Goal: Task Accomplishment & Management: Manage account settings

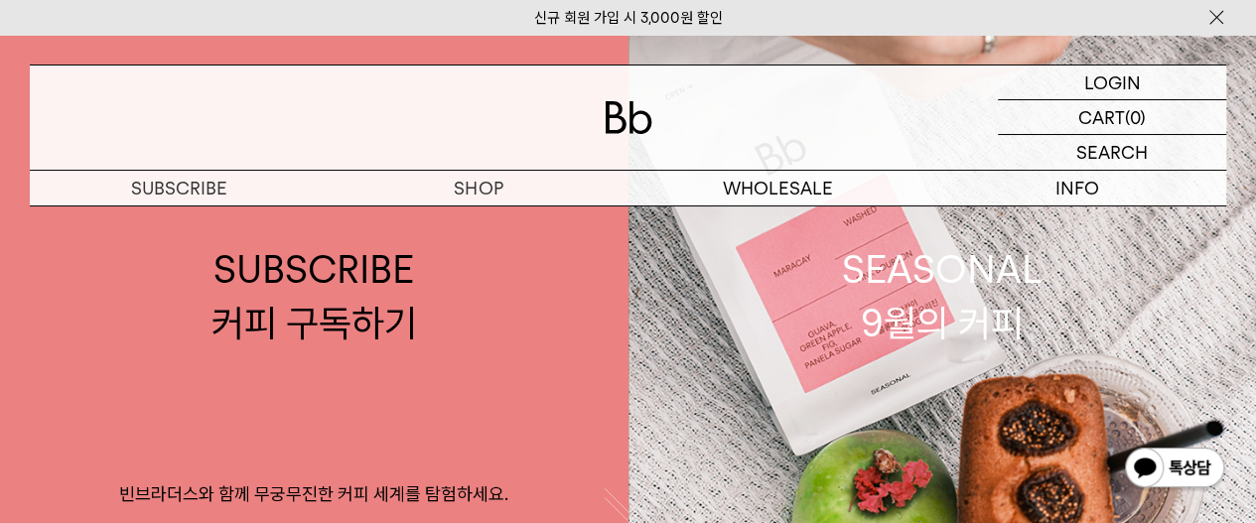
click at [1221, 16] on img at bounding box center [1216, 17] width 20 height 21
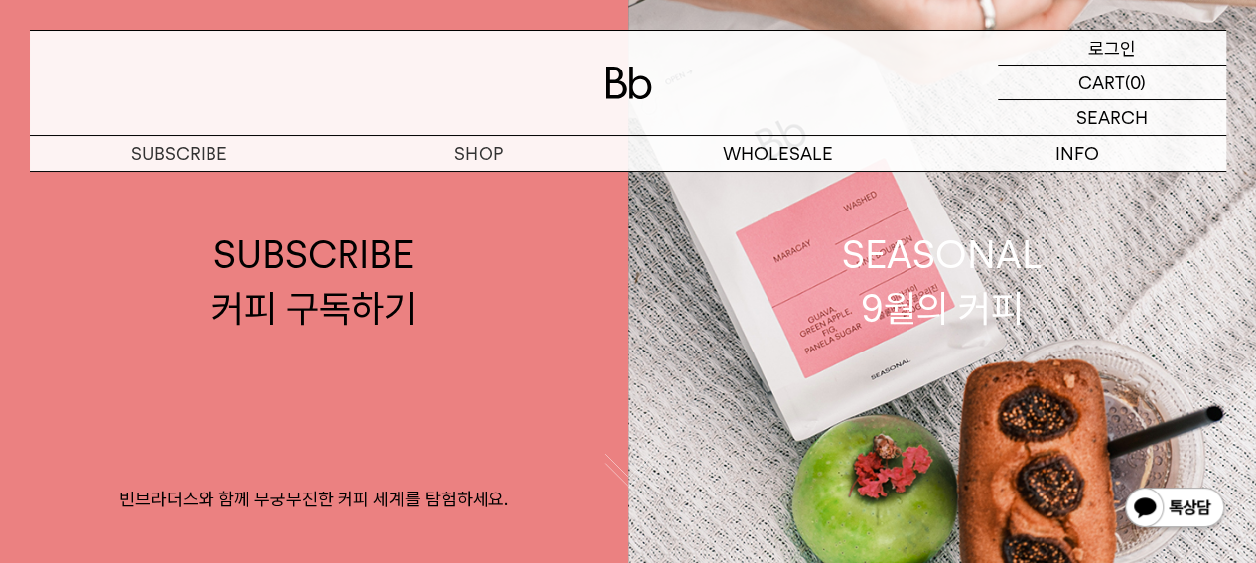
click at [1120, 47] on p "로그인" at bounding box center [1112, 48] width 48 height 34
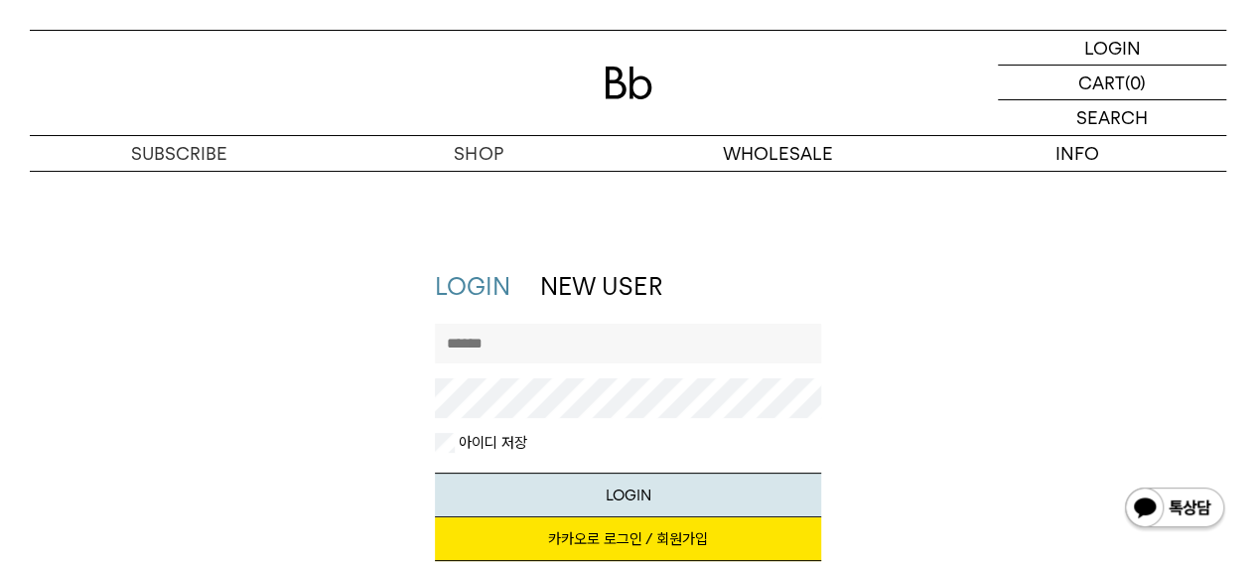
click at [523, 341] on input "text" at bounding box center [627, 344] width 385 height 40
click at [554, 358] on input "*******" at bounding box center [627, 344] width 385 height 40
click at [554, 353] on input "*******" at bounding box center [627, 344] width 385 height 40
click at [435, 472] on button "LOGIN" at bounding box center [627, 494] width 385 height 45
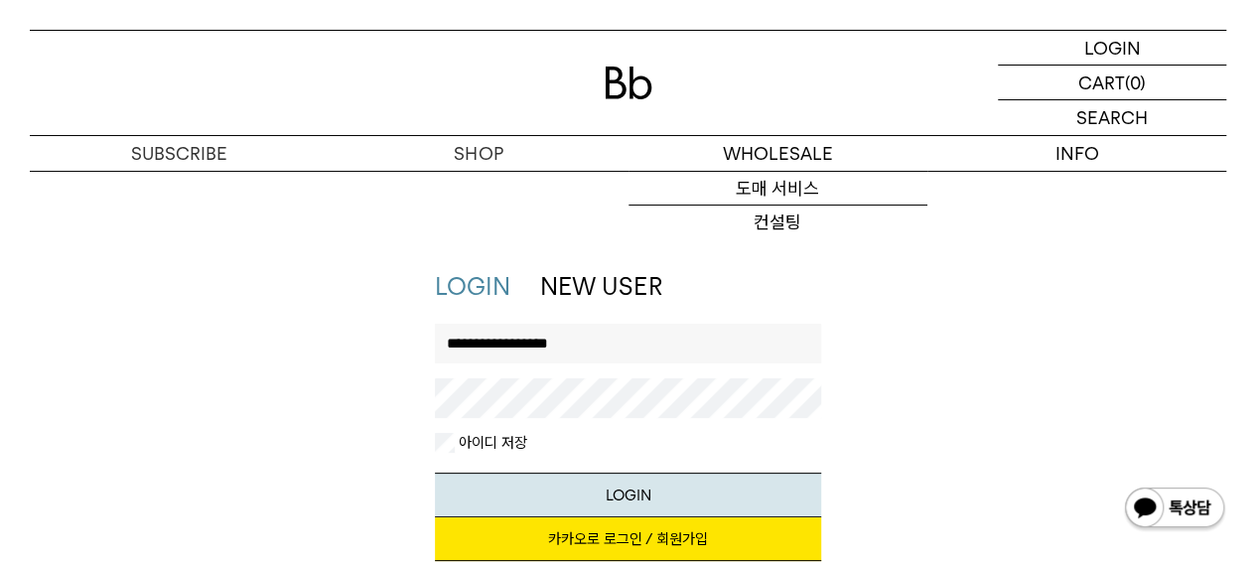
drag, startPoint x: 606, startPoint y: 348, endPoint x: 491, endPoint y: 348, distance: 115.1
click at [491, 348] on input "**********" at bounding box center [627, 344] width 385 height 40
type input "*******"
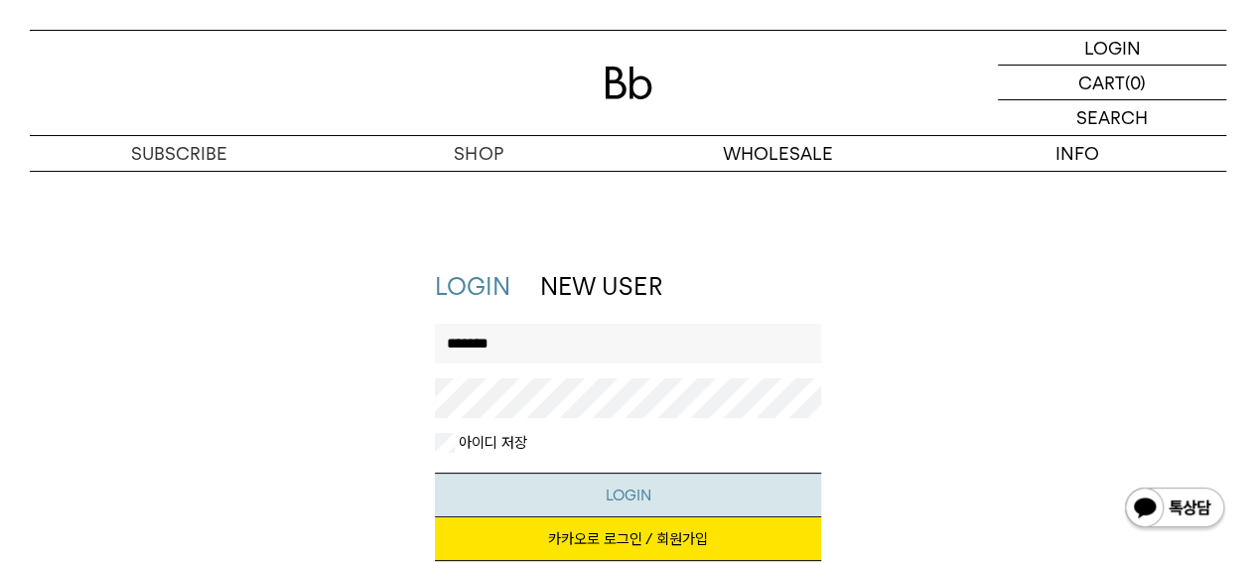
click at [610, 499] on button "LOGIN" at bounding box center [627, 494] width 385 height 45
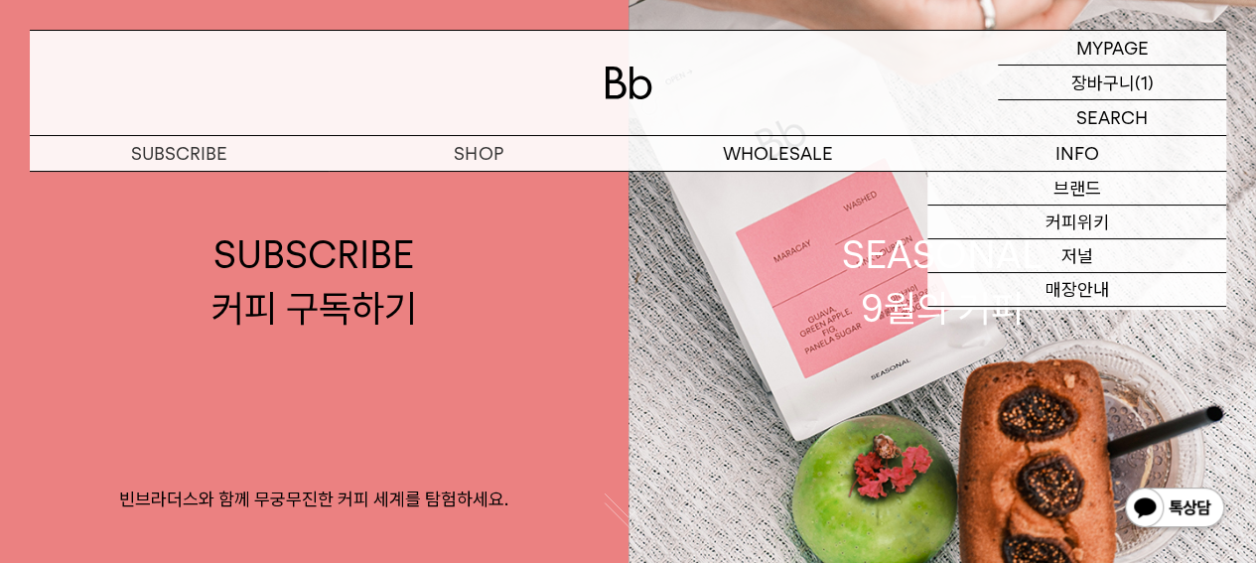
click at [1115, 84] on p "장바구니" at bounding box center [1103, 83] width 64 height 34
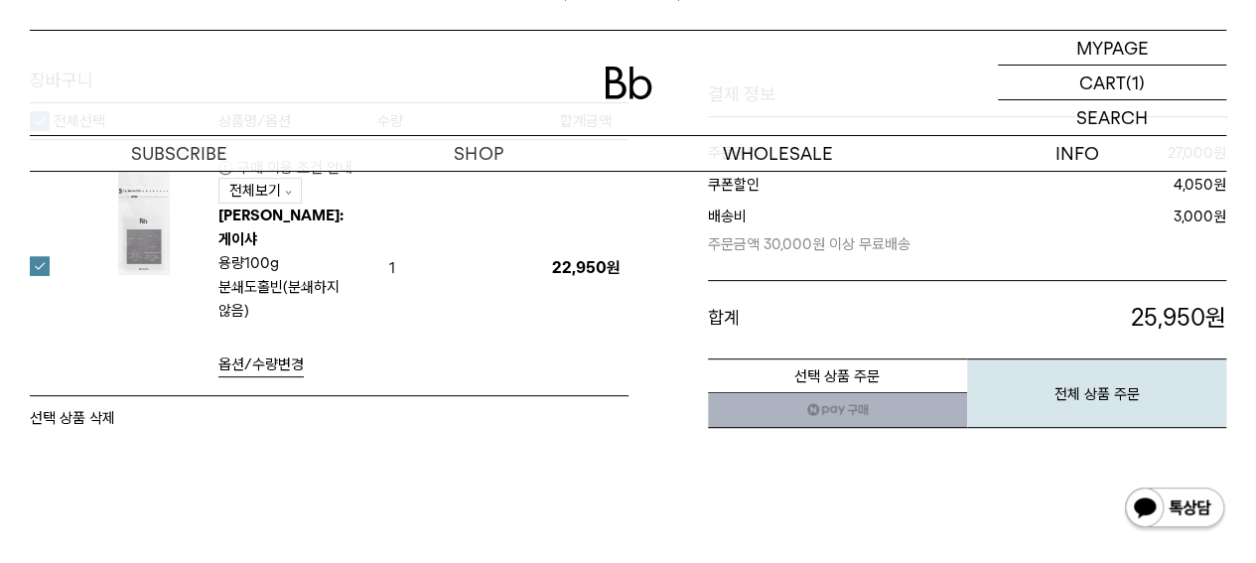
scroll to position [298, 0]
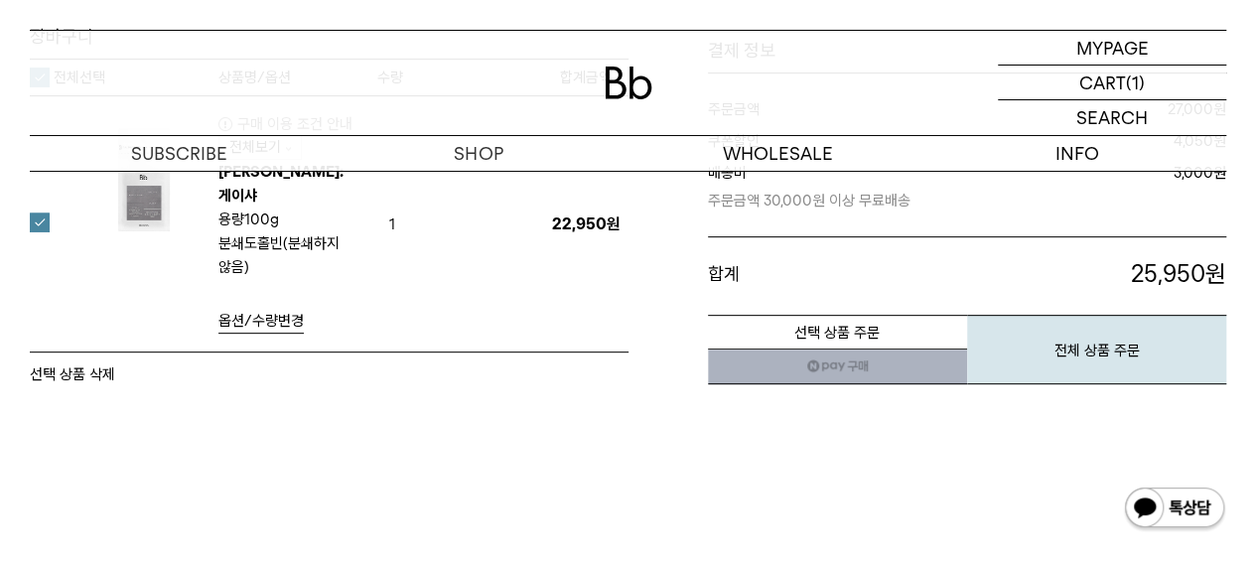
drag, startPoint x: 89, startPoint y: 348, endPoint x: 734, endPoint y: 88, distance: 695.6
click at [89, 362] on button "선택 상품 삭제" at bounding box center [72, 374] width 85 height 24
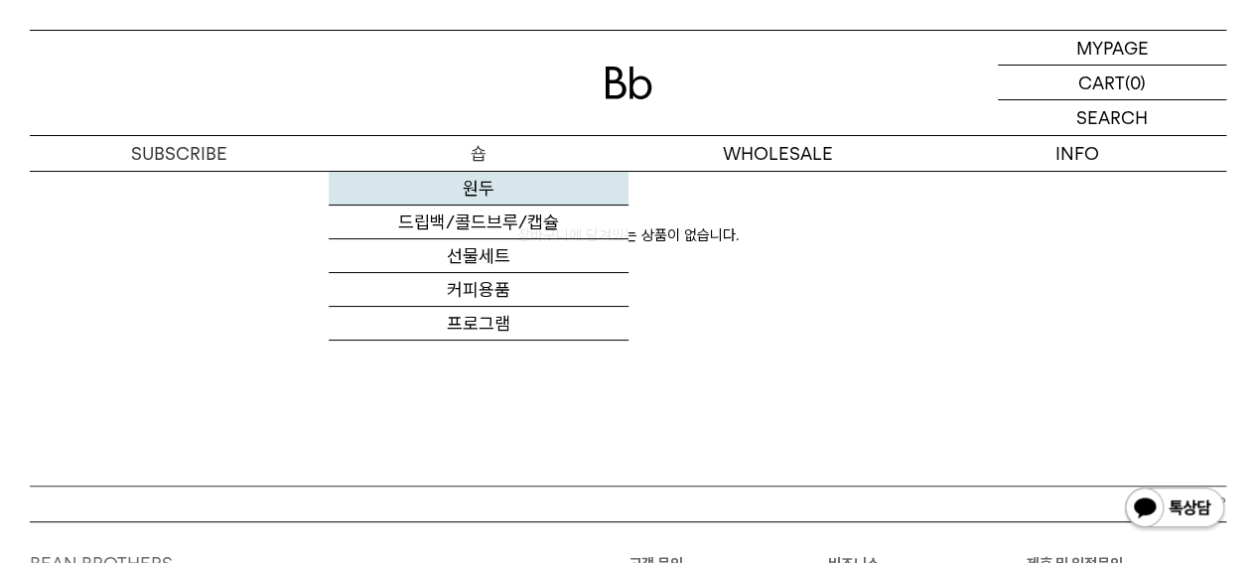
click at [472, 186] on link "원두" at bounding box center [478, 189] width 299 height 34
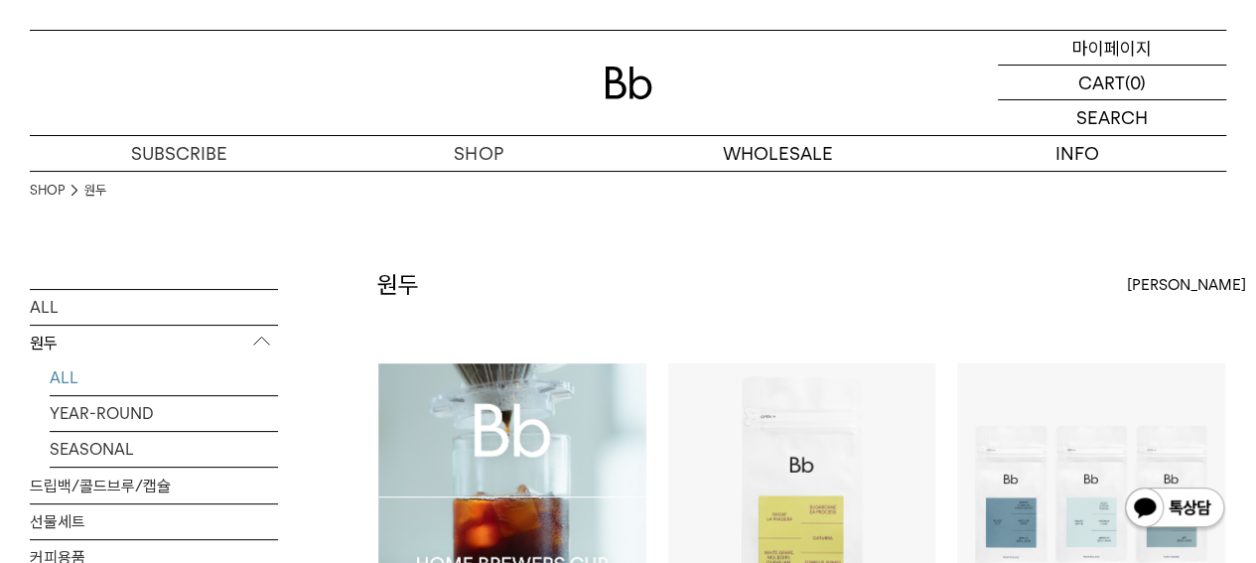
click at [1091, 51] on p "마이페이지" at bounding box center [1111, 48] width 79 height 34
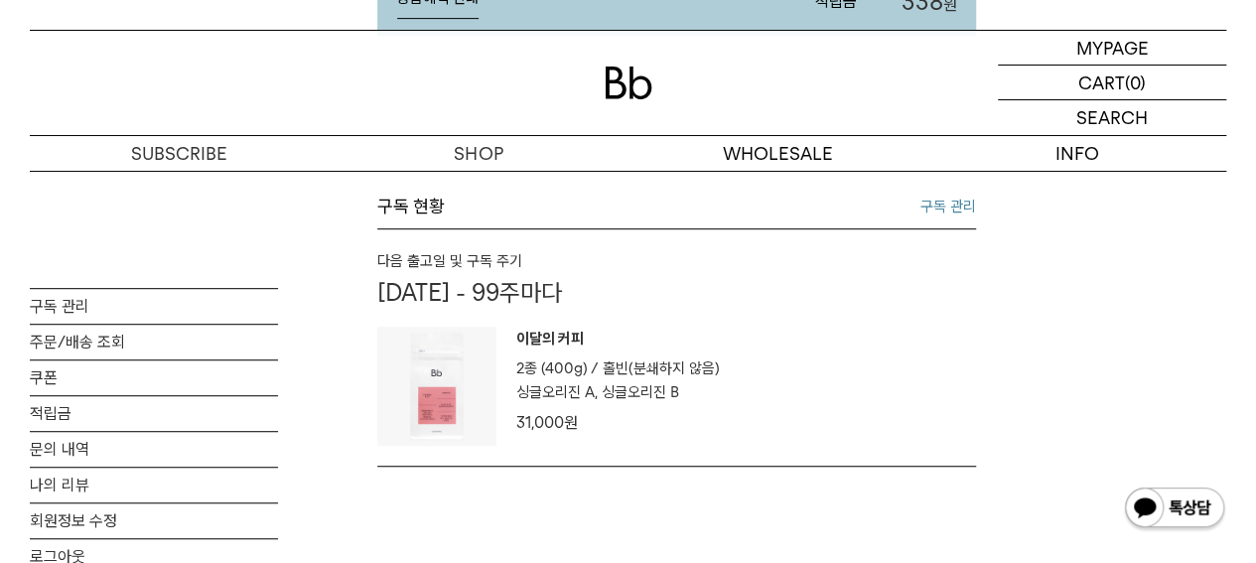
scroll to position [397, 0]
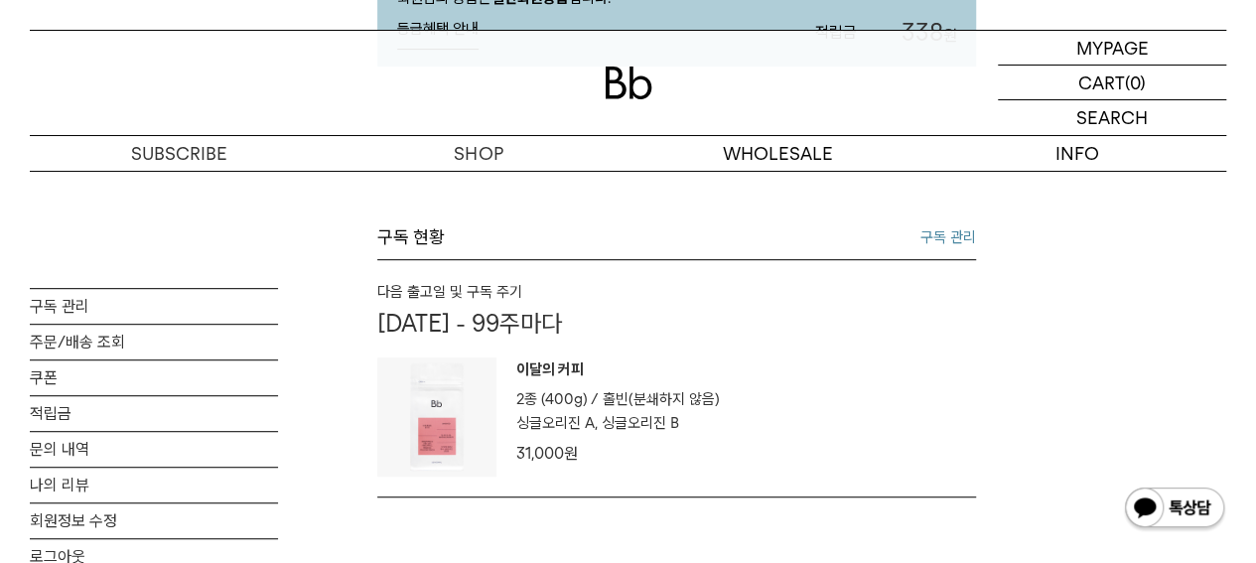
click at [950, 239] on link "구독 관리" at bounding box center [948, 237] width 56 height 24
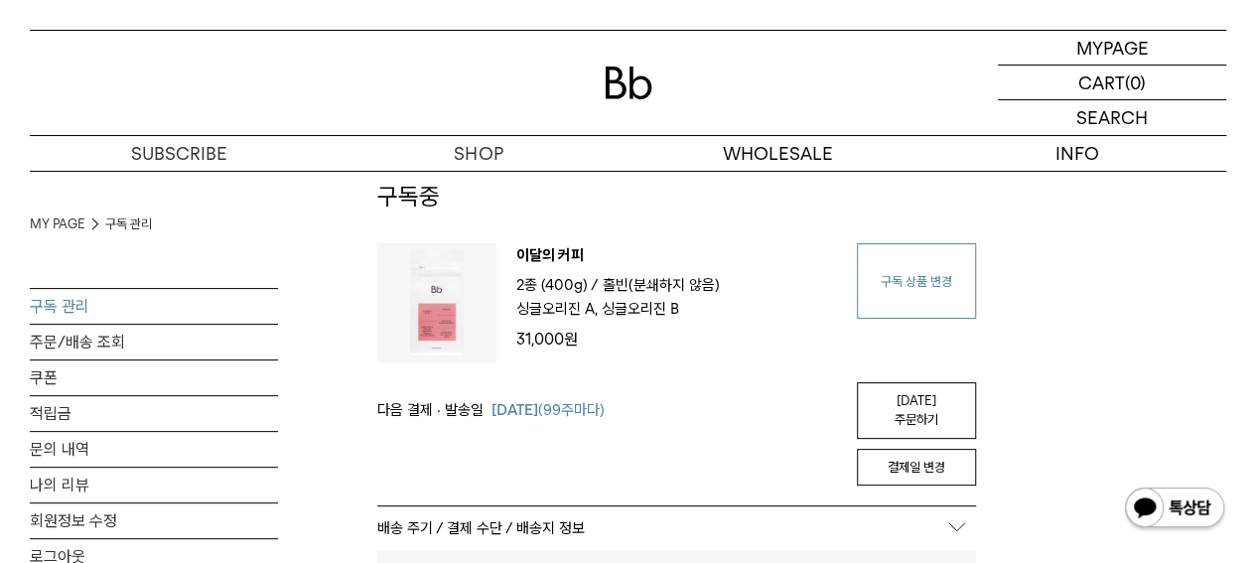
scroll to position [99, 0]
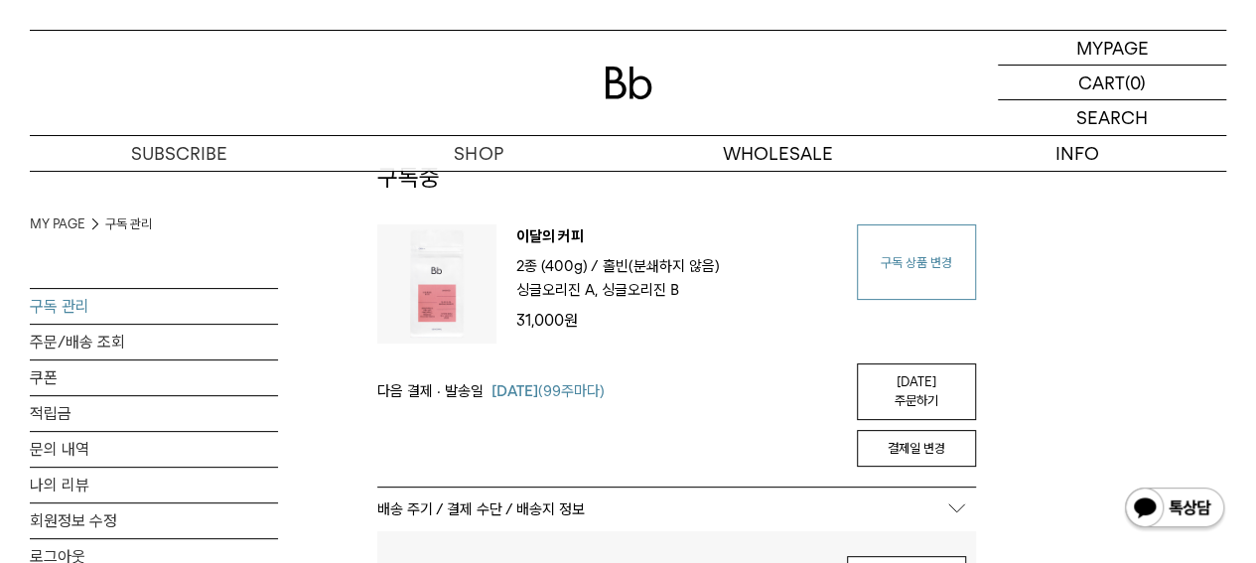
click at [905, 287] on link "구독 상품 변경" at bounding box center [916, 261] width 119 height 75
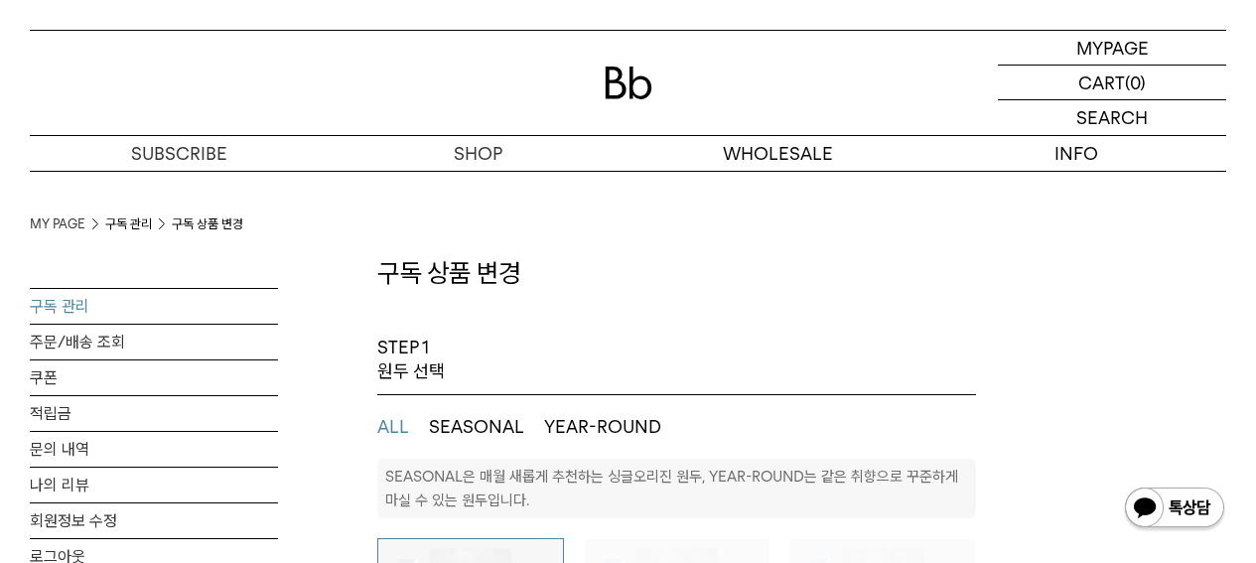
select select "**"
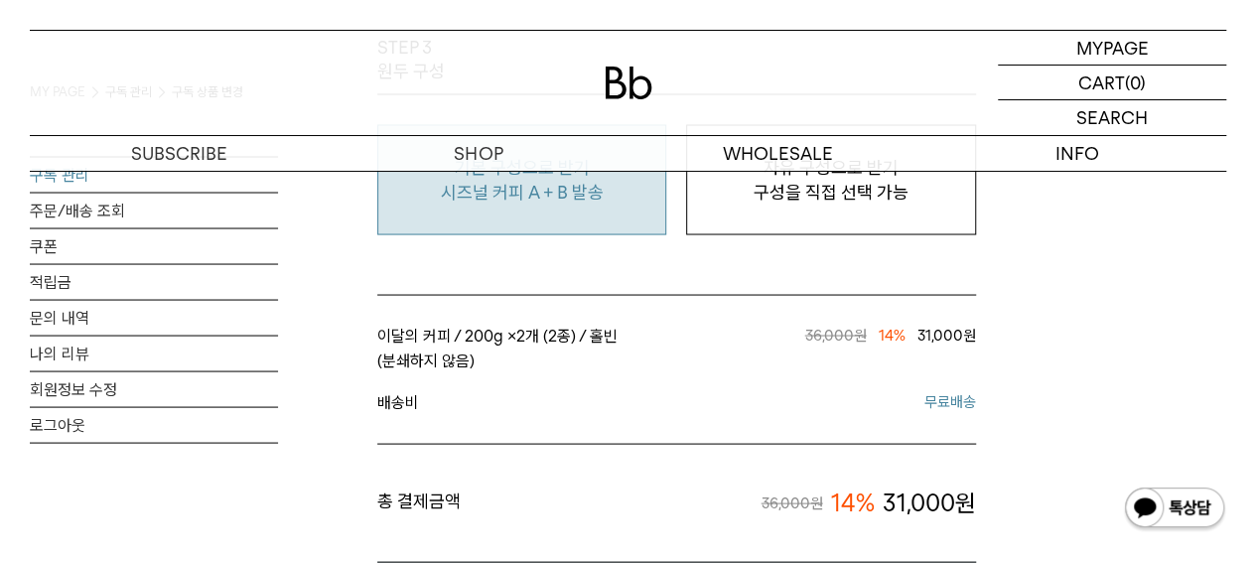
scroll to position [1787, 0]
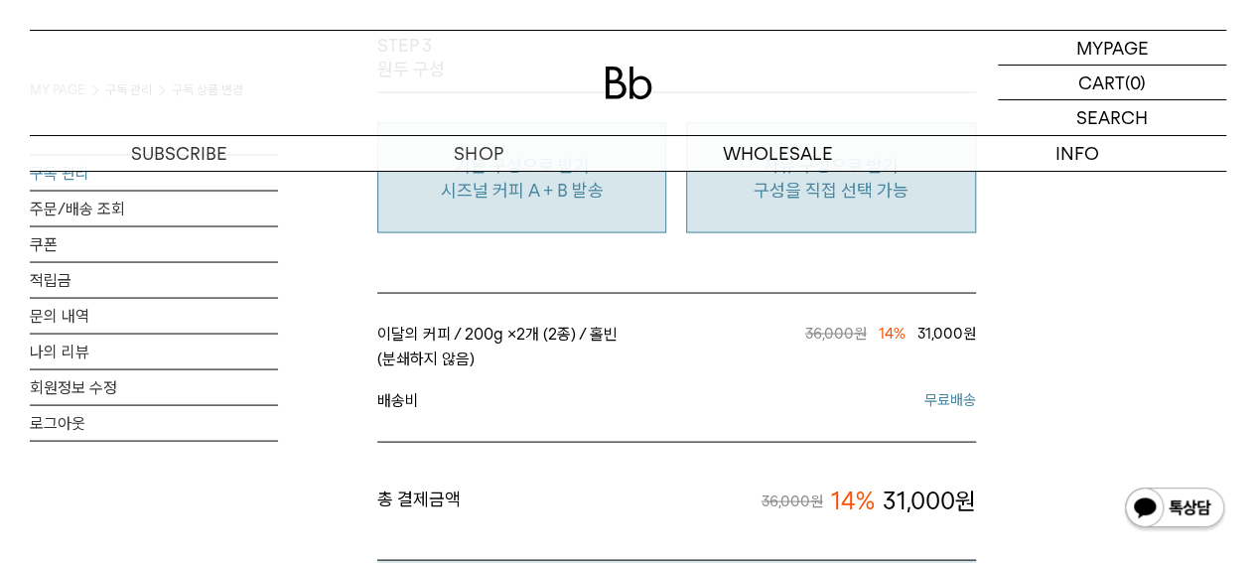
click at [787, 217] on button "자유 구성으로 받기 구성을 직접 선택 가능" at bounding box center [830, 177] width 289 height 110
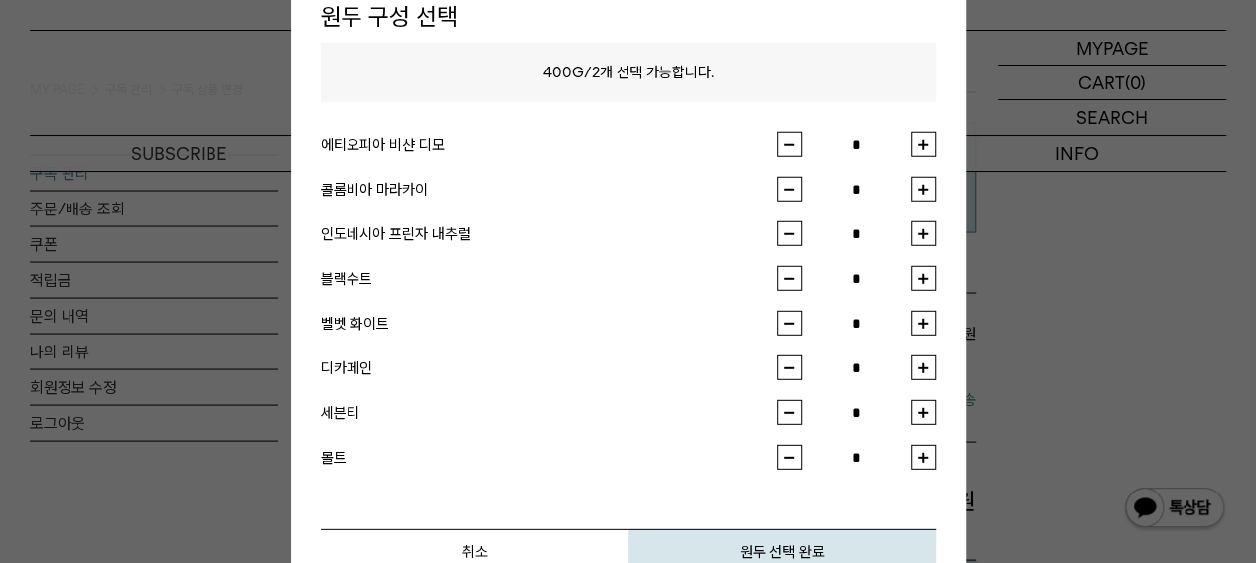
click at [924, 234] on button "button" at bounding box center [923, 233] width 25 height 25
type input "*"
click at [927, 327] on button "button" at bounding box center [923, 323] width 25 height 25
type input "*"
click at [808, 534] on button "원두 선택 완료" at bounding box center [782, 551] width 308 height 45
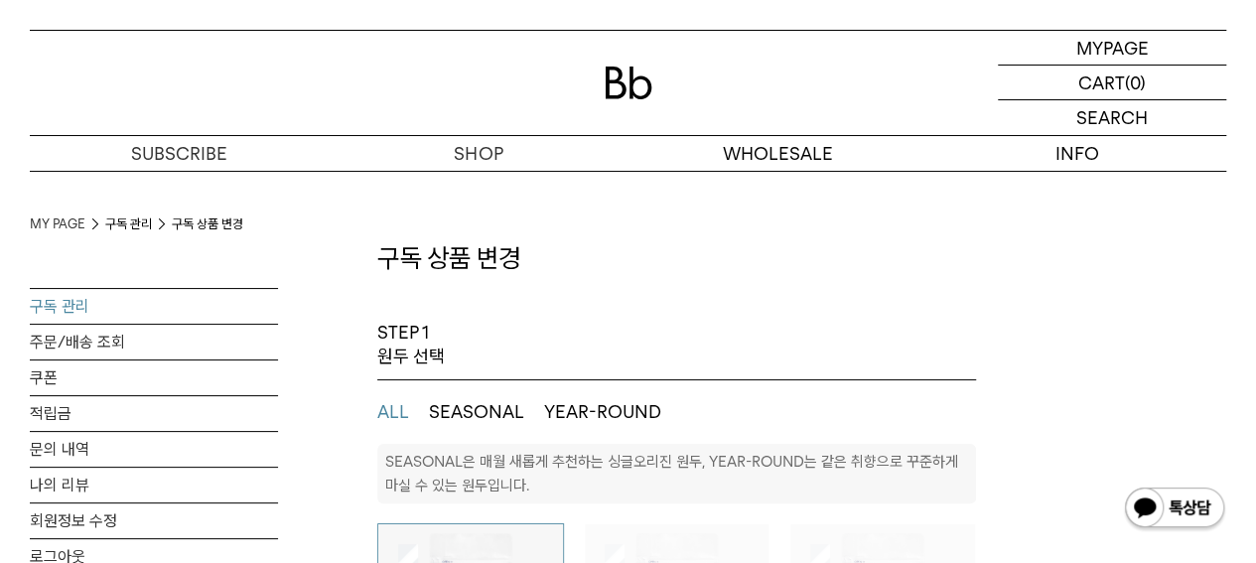
scroll to position [0, 0]
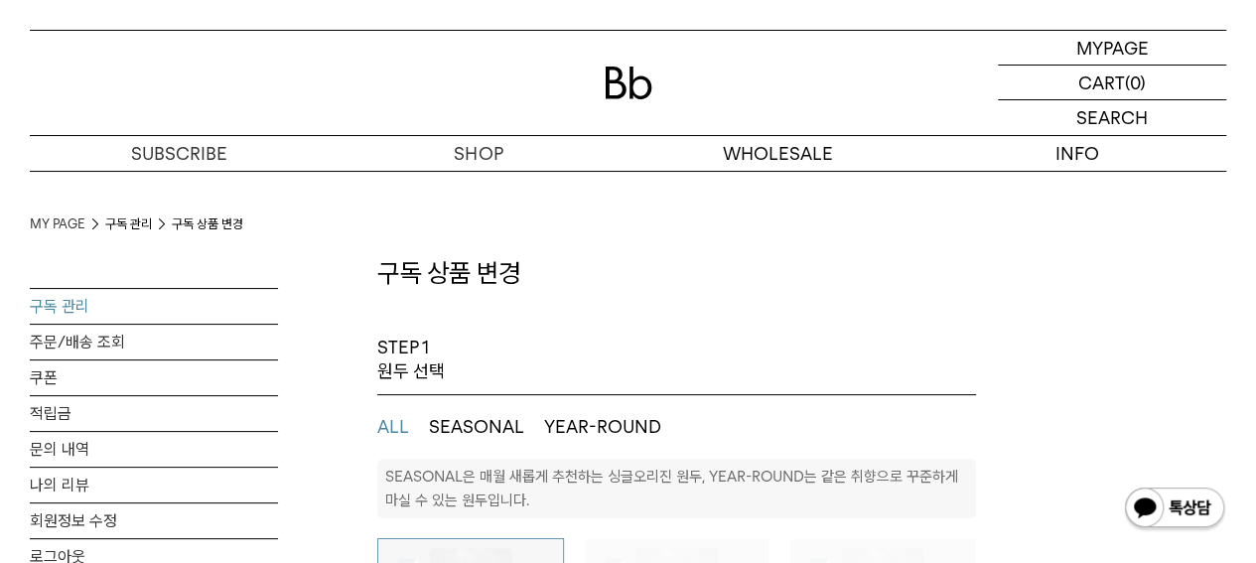
click at [638, 80] on img at bounding box center [628, 82] width 48 height 33
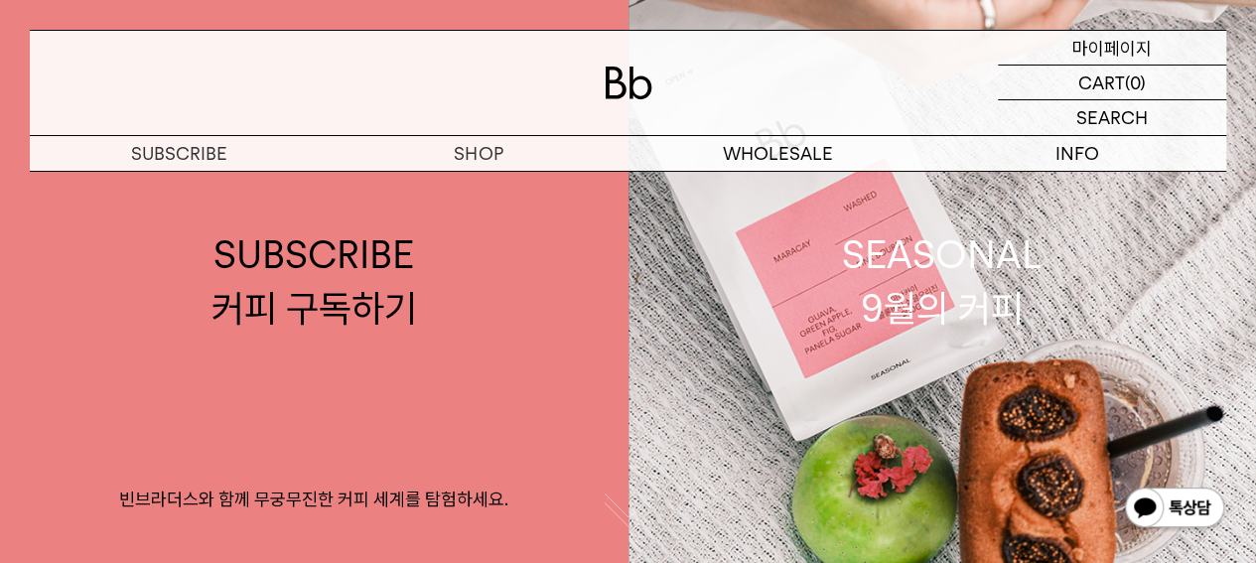
click at [1097, 57] on p "마이페이지" at bounding box center [1111, 48] width 79 height 34
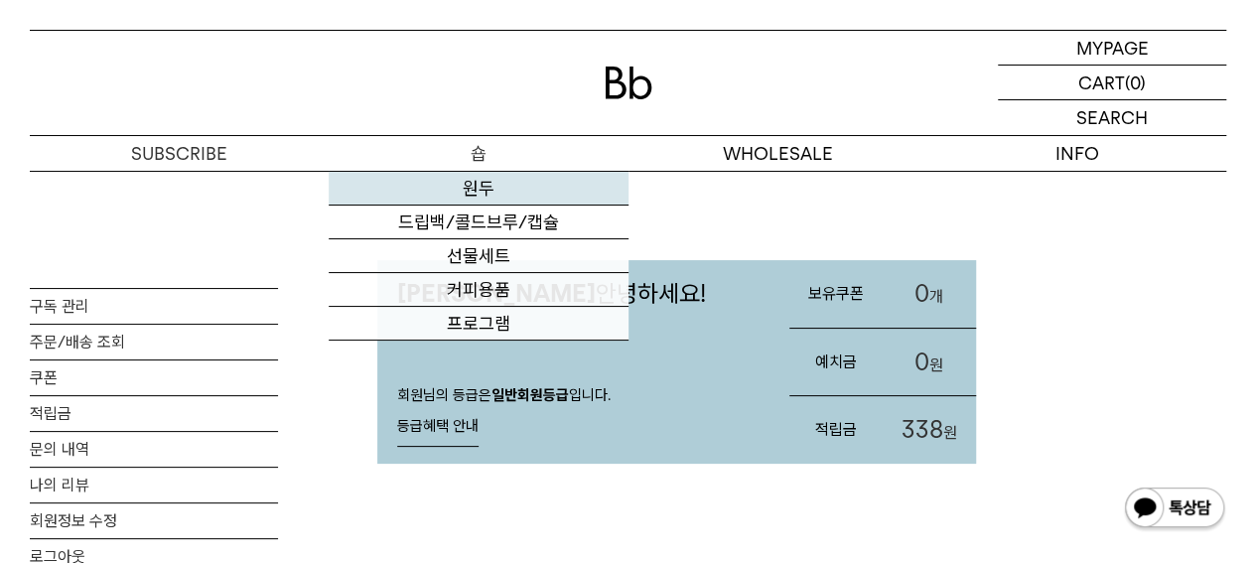
click at [472, 191] on link "원두" at bounding box center [478, 189] width 299 height 34
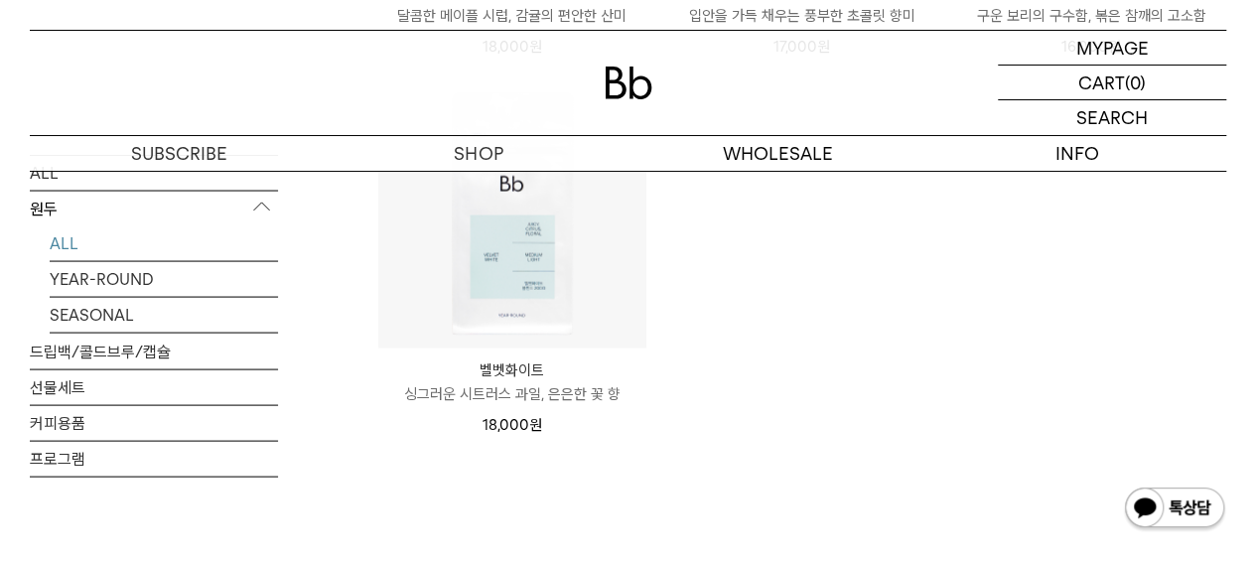
scroll to position [1886, 0]
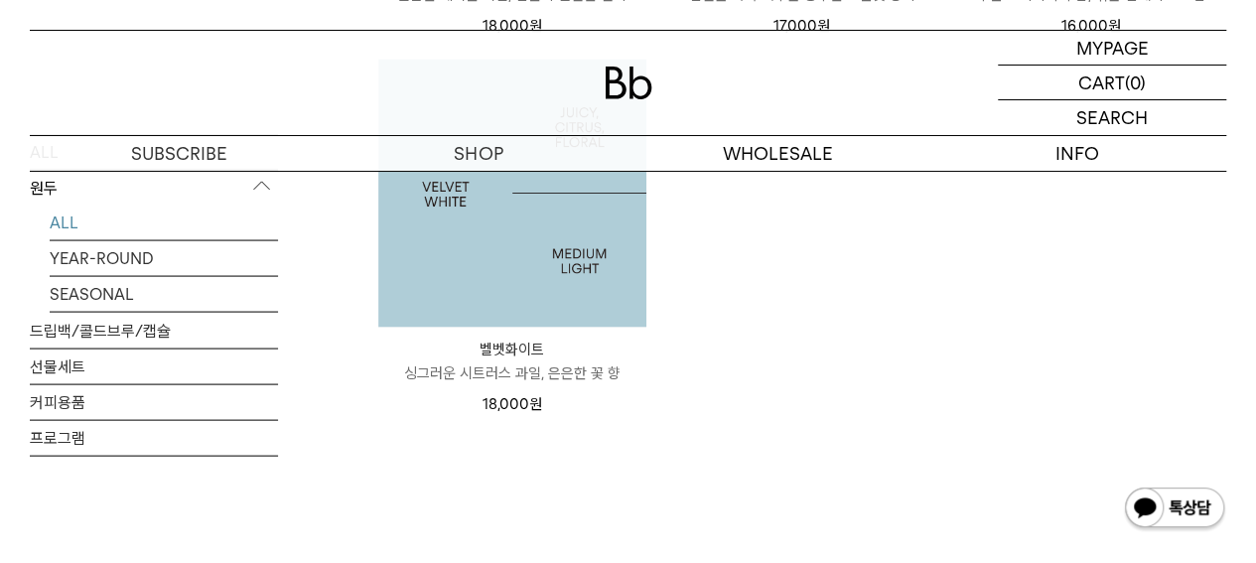
click at [532, 246] on img at bounding box center [512, 194] width 268 height 268
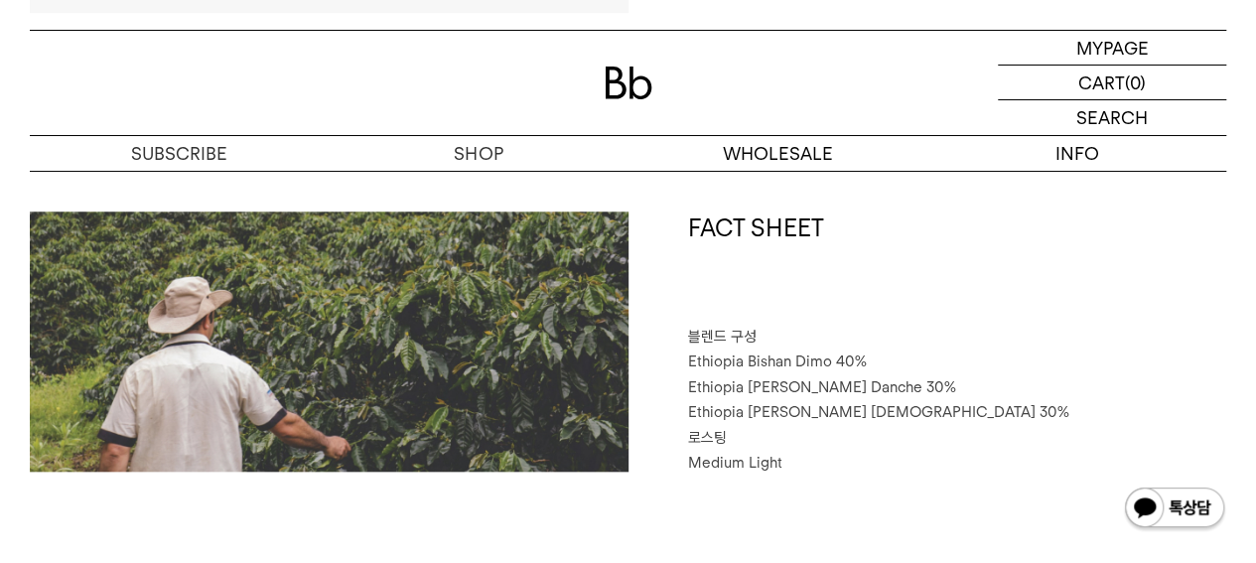
scroll to position [893, 0]
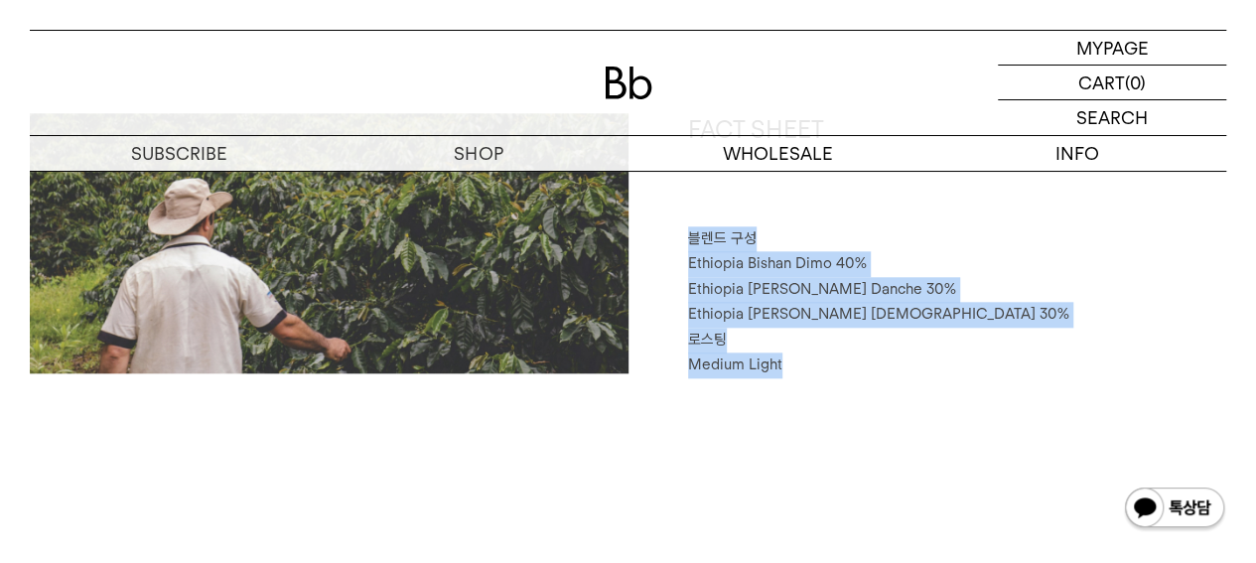
drag, startPoint x: 691, startPoint y: 238, endPoint x: 820, endPoint y: 383, distance: 194.0
click at [820, 383] on div "FACT SHEET 블렌드 구성 Ethiopia Bishan Dimo 40% Ethiopia Habtamu Yirgacheffe Danche …" at bounding box center [628, 345] width 1196 height 464
drag, startPoint x: 718, startPoint y: 267, endPoint x: 854, endPoint y: 361, distance: 165.5
click at [854, 360] on div "FACT SHEET 블렌드 구성 Ethiopia Bishan Dimo 40% Ethiopia Habtamu Yirgacheffe Danche …" at bounding box center [927, 245] width 598 height 265
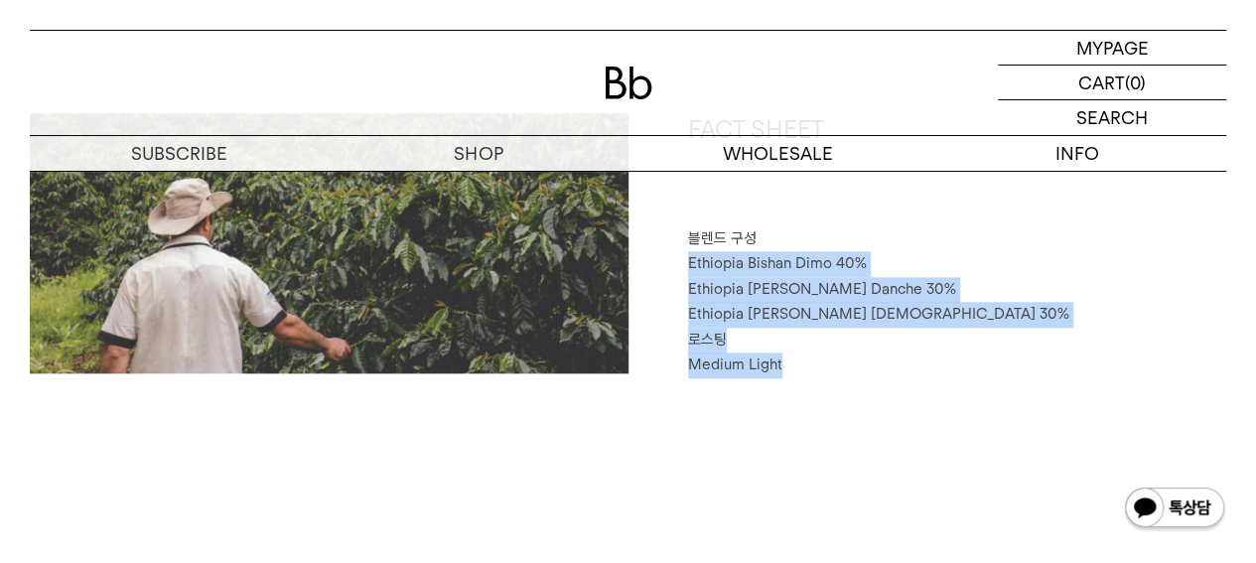
click at [855, 362] on p "Medium Light" at bounding box center [957, 365] width 539 height 26
click at [714, 267] on span "Ethiopia Bishan Dimo 40%" at bounding box center [777, 263] width 179 height 18
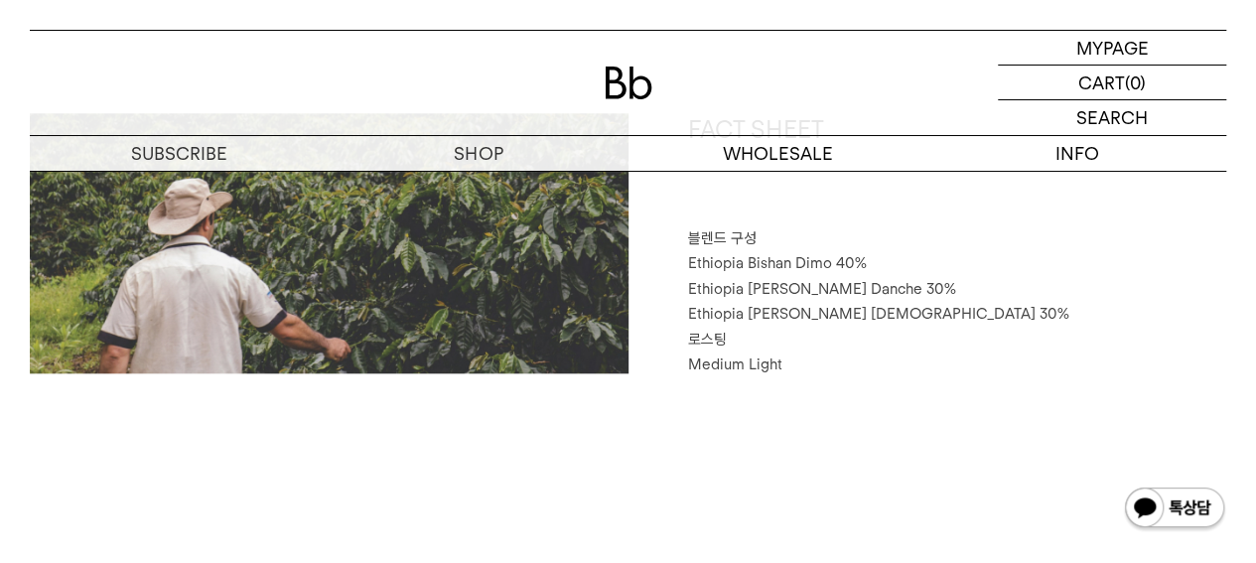
click at [695, 237] on span "블렌드 구성" at bounding box center [722, 238] width 68 height 18
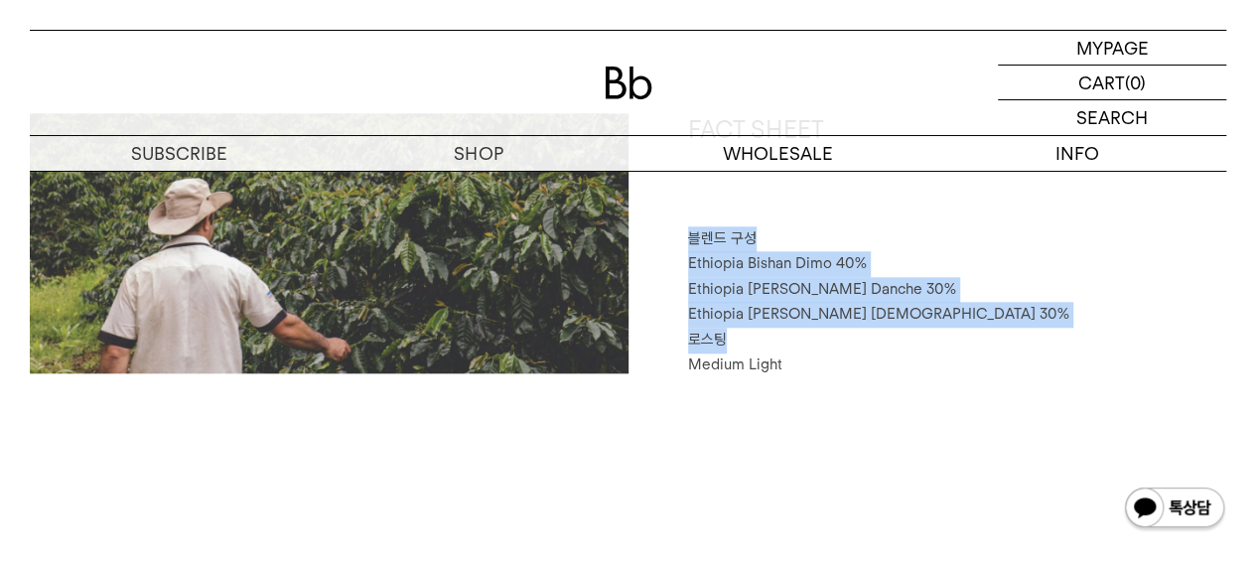
drag, startPoint x: 692, startPoint y: 229, endPoint x: 882, endPoint y: 369, distance: 236.4
click at [882, 369] on div "FACT SHEET 블렌드 구성 Ethiopia Bishan Dimo 40% Ethiopia Habtamu Yirgacheffe Danche …" at bounding box center [927, 245] width 598 height 265
click at [883, 370] on p "Medium Light" at bounding box center [957, 365] width 539 height 26
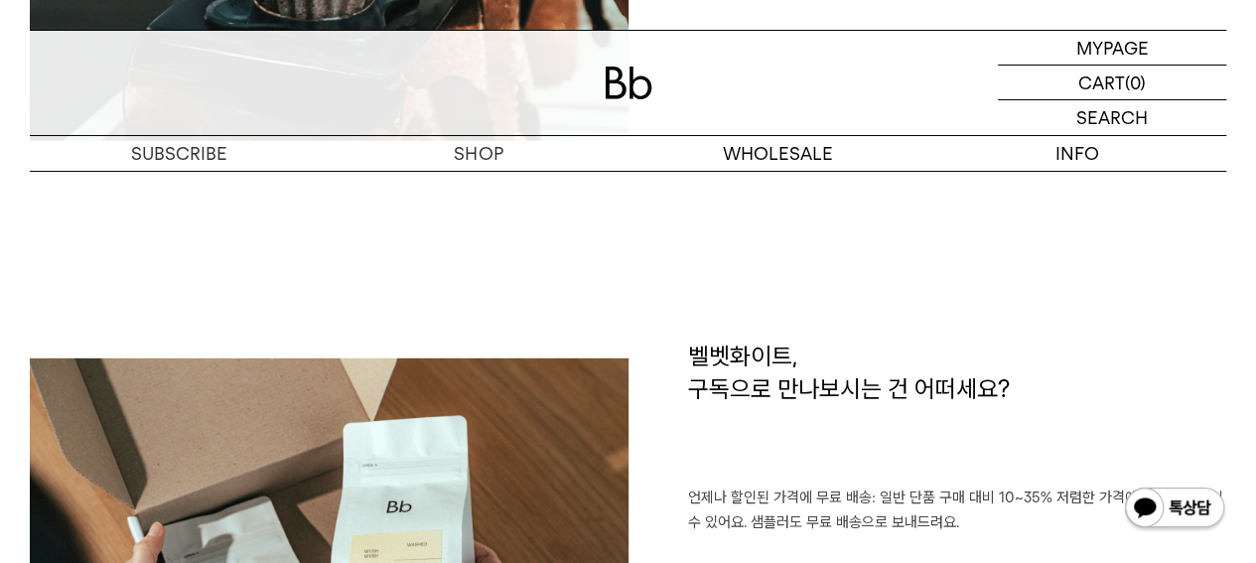
scroll to position [2382, 0]
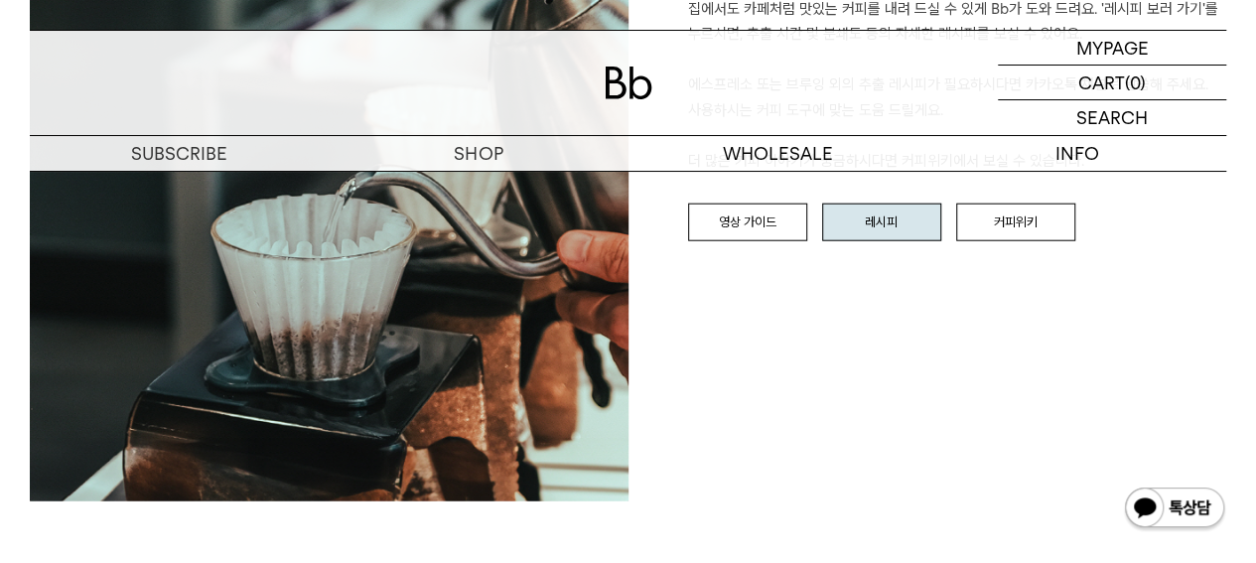
click at [863, 230] on link "레시피" at bounding box center [881, 222] width 119 height 38
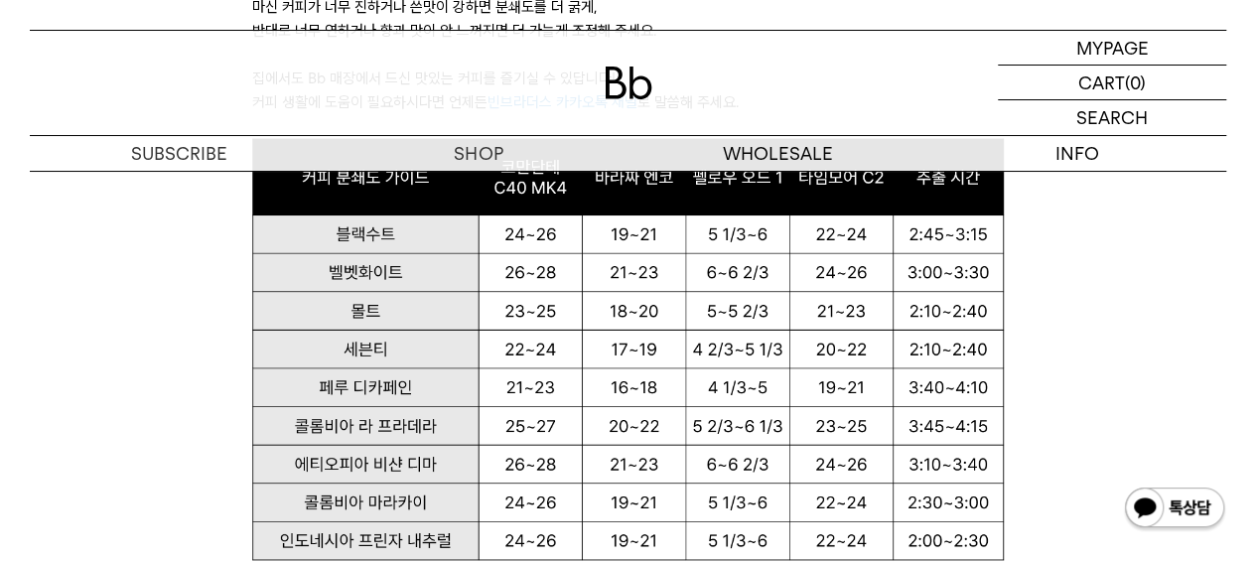
scroll to position [1290, 0]
